Goal: Transaction & Acquisition: Purchase product/service

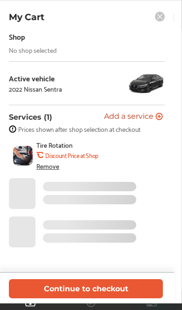
scroll to position [0, 356]
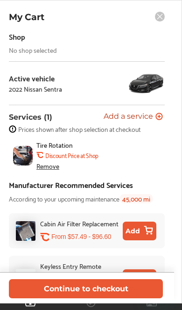
click at [134, 117] on span "Add a service" at bounding box center [129, 117] width 50 height 9
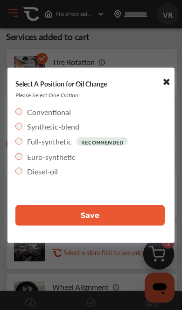
click at [96, 214] on span "Save" at bounding box center [90, 215] width 19 height 9
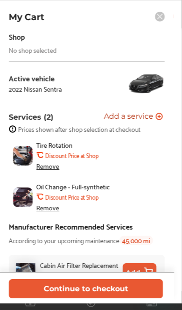
click at [87, 286] on button "Continue to checkout" at bounding box center [86, 288] width 154 height 19
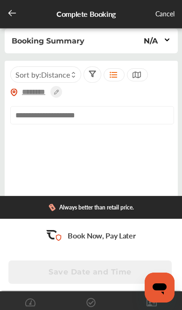
click at [35, 91] on input "text" at bounding box center [34, 92] width 33 height 10
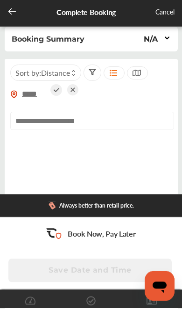
type input "*****"
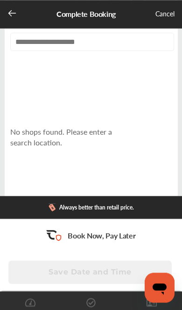
scroll to position [78, 0]
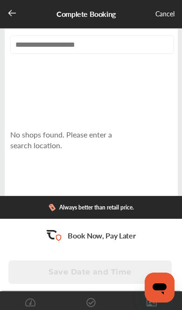
click at [166, 12] on div "Cancel" at bounding box center [165, 14] width 19 height 12
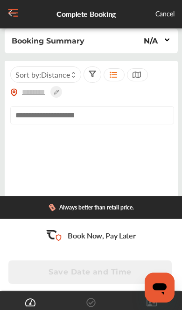
scroll to position [78, 0]
